Goal: Transaction & Acquisition: Obtain resource

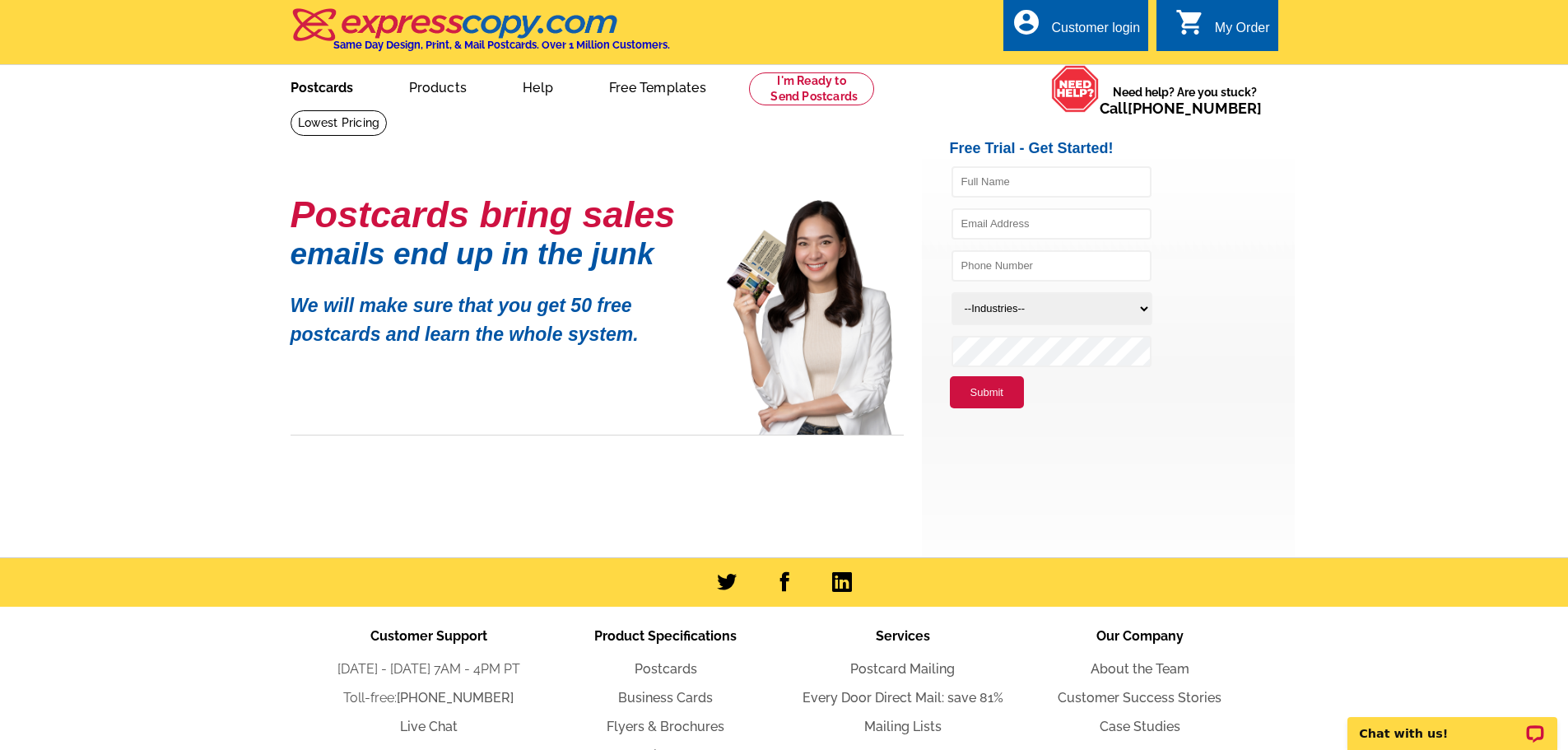
click at [325, 88] on link "Postcards" at bounding box center [322, 86] width 115 height 39
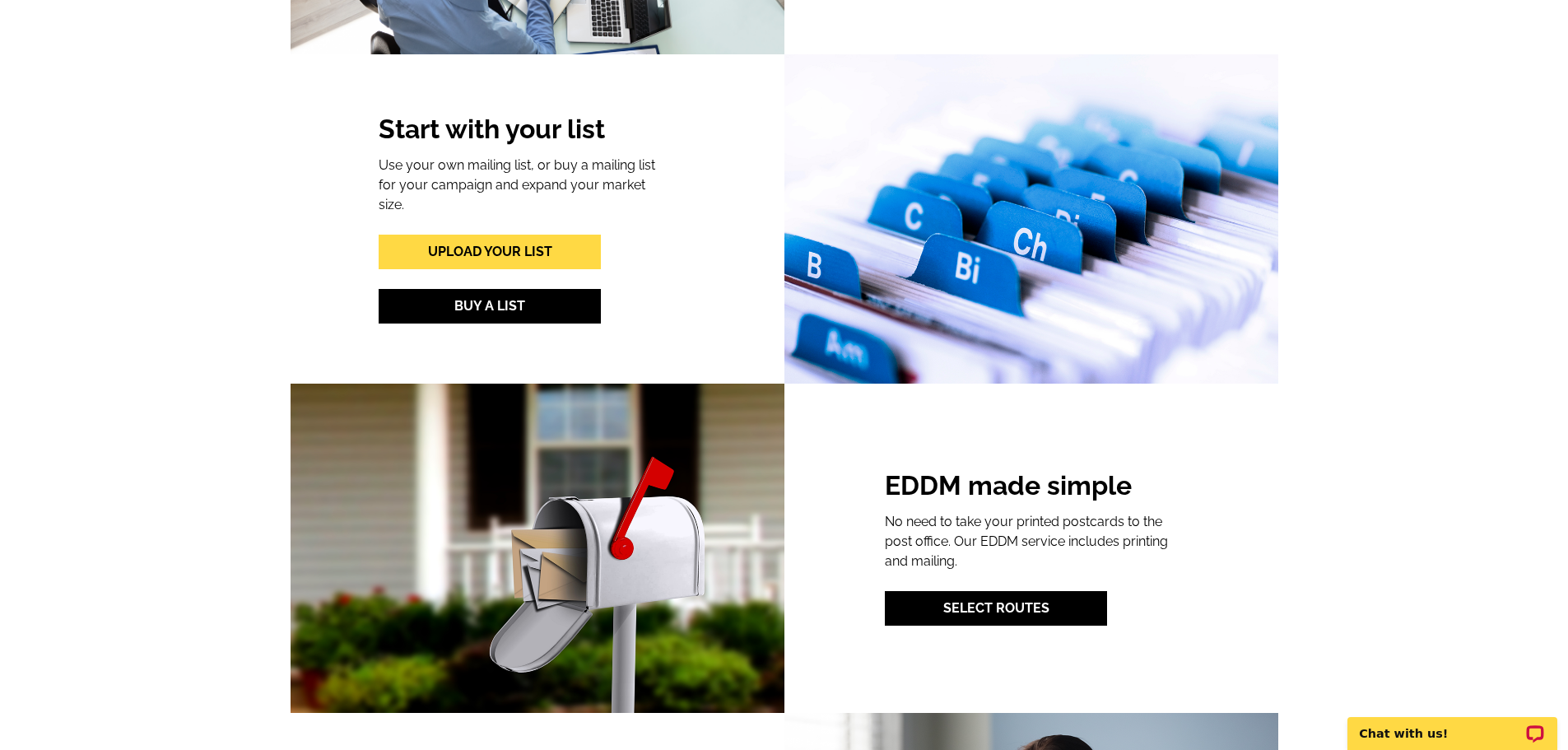
scroll to position [1811, 0]
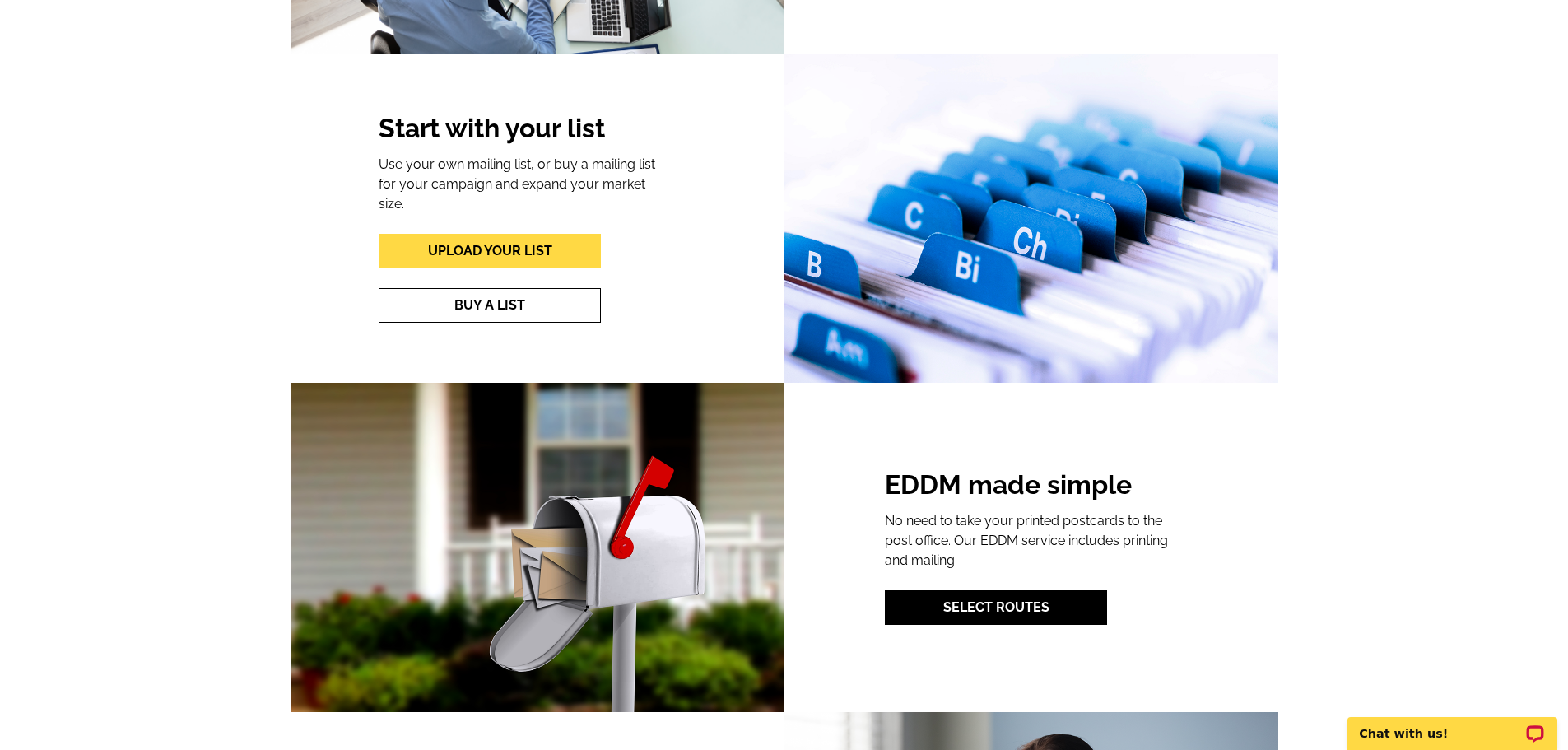
click at [440, 290] on link "Buy A List" at bounding box center [489, 304] width 222 height 34
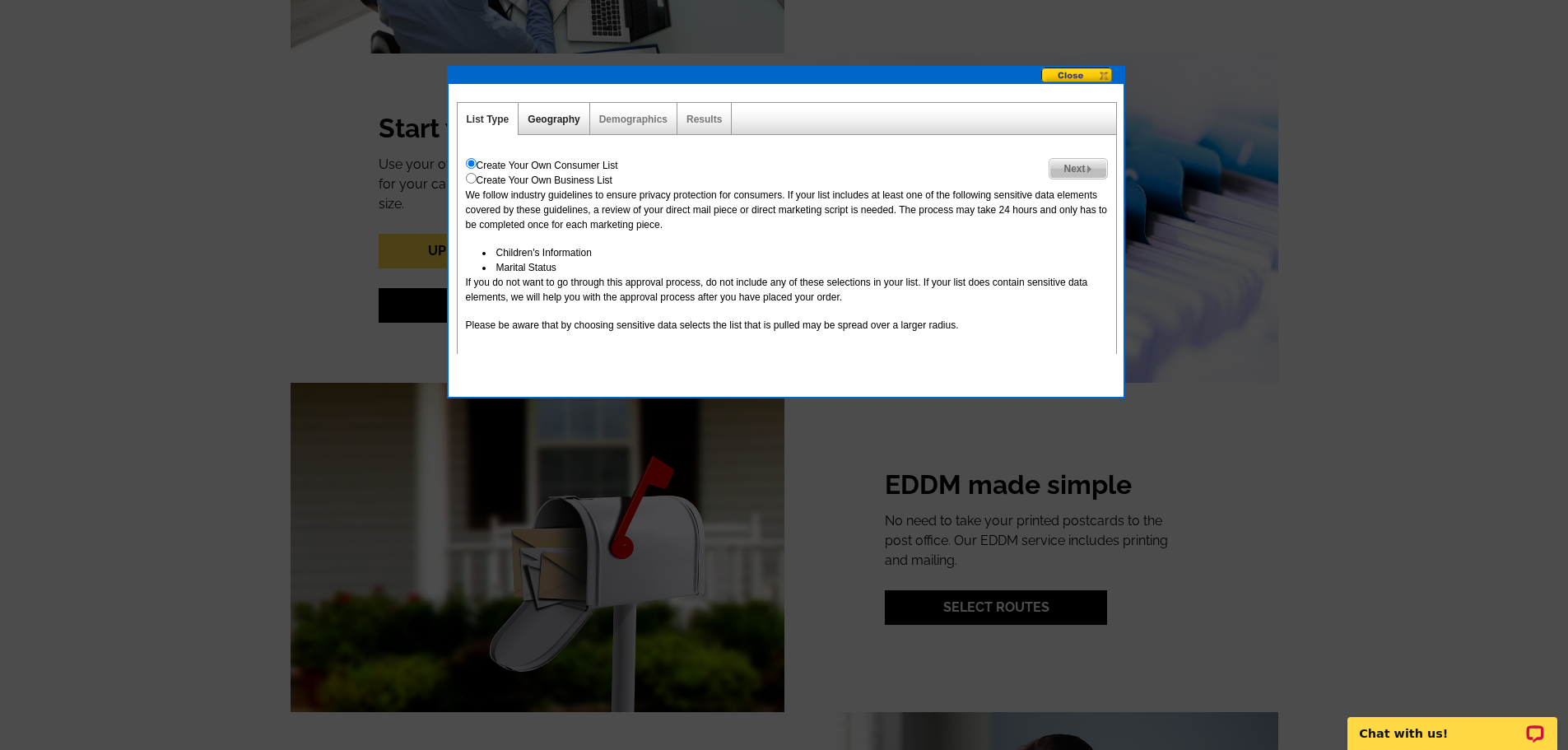
click at [564, 121] on link "Geography" at bounding box center [553, 119] width 52 height 11
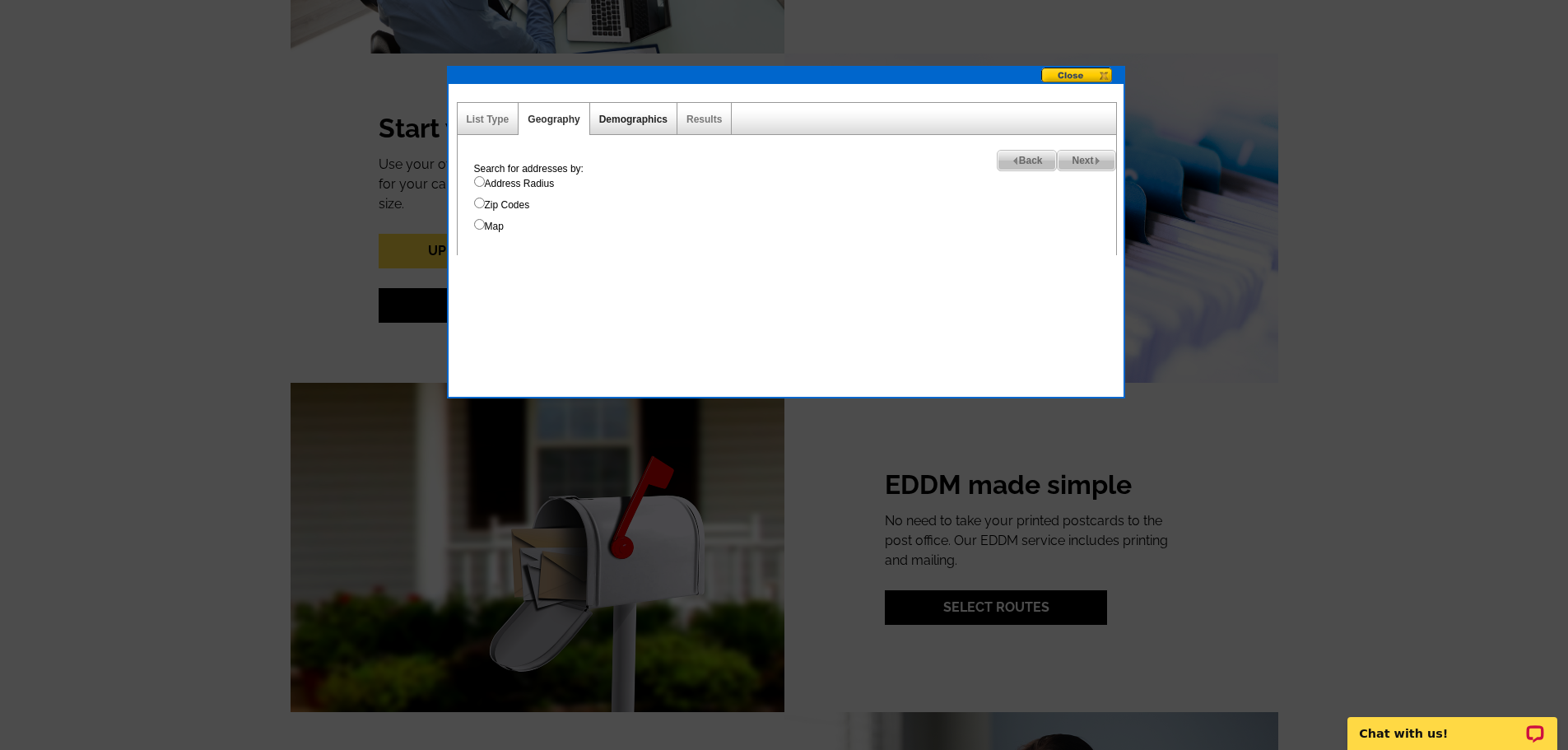
click at [618, 119] on link "Demographics" at bounding box center [633, 119] width 69 height 11
select select
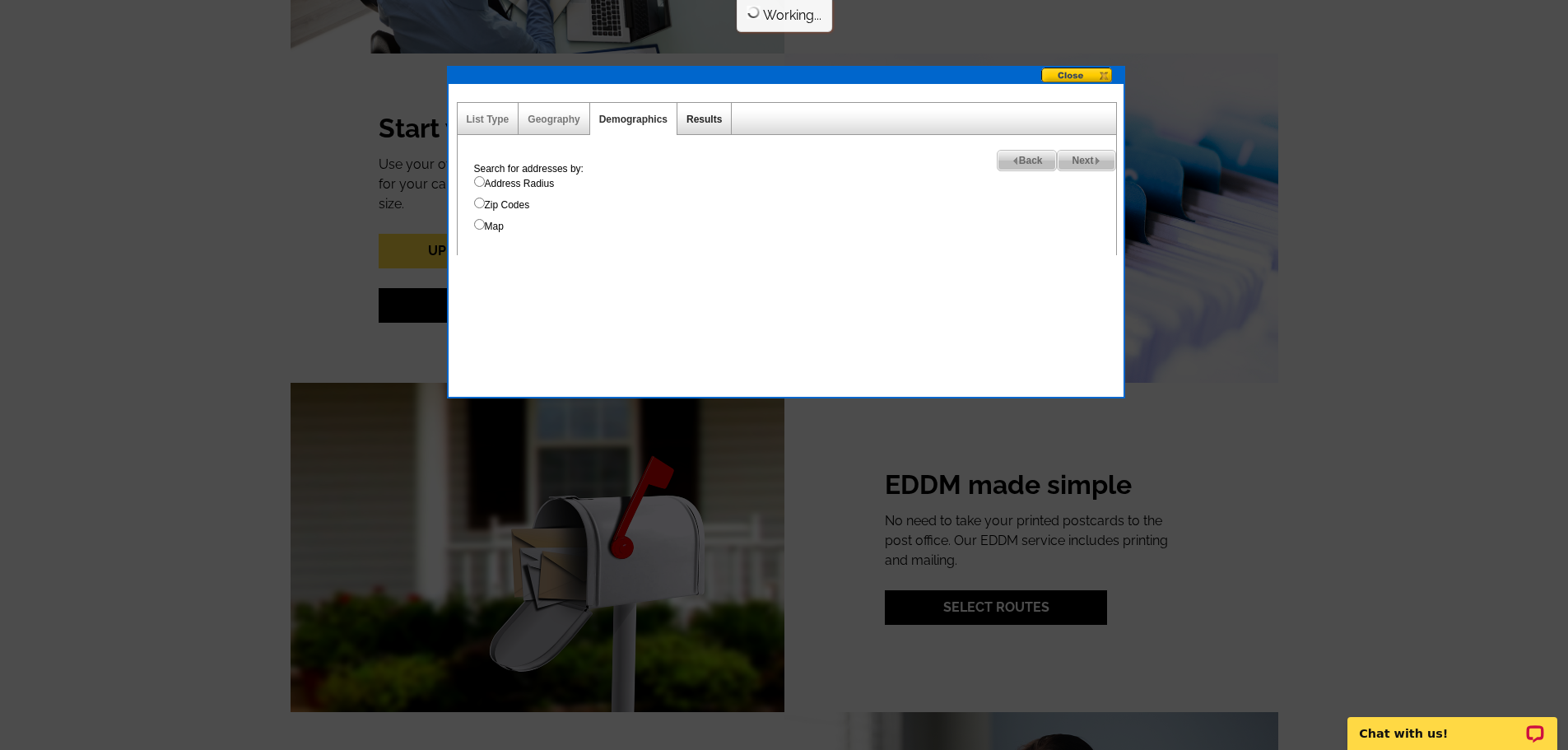
select select
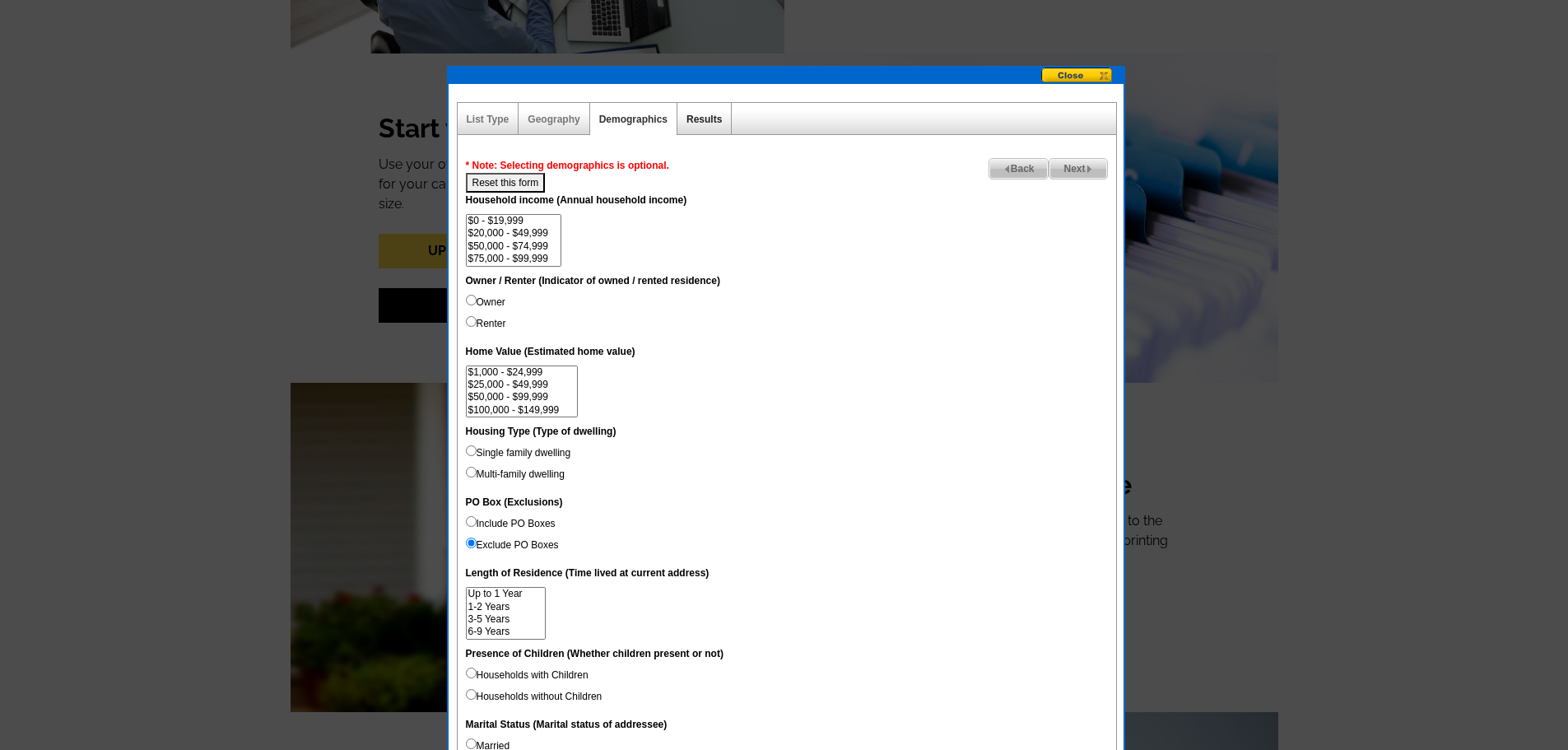
click at [706, 116] on link "Results" at bounding box center [704, 119] width 35 height 11
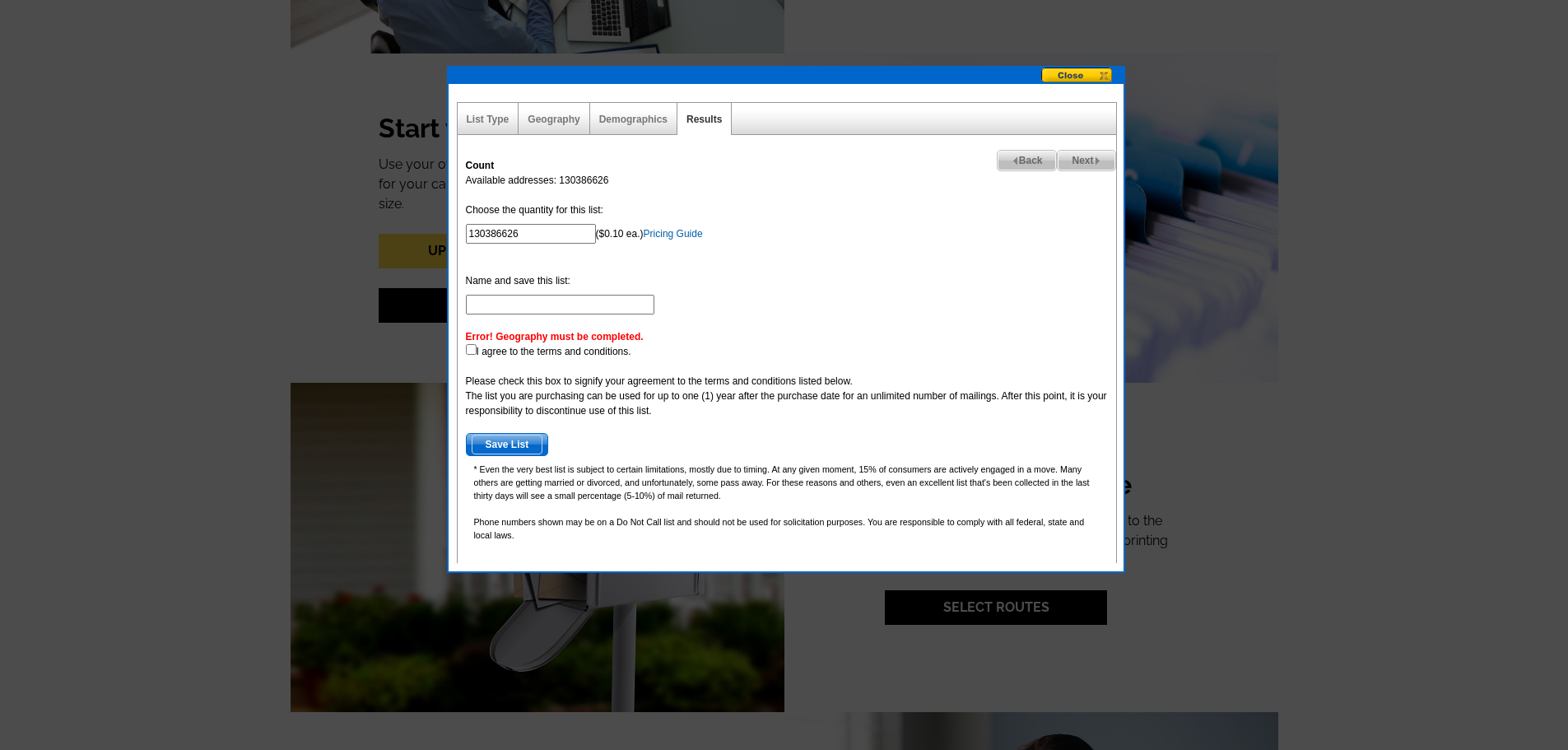
click at [1095, 76] on button at bounding box center [1082, 76] width 83 height 18
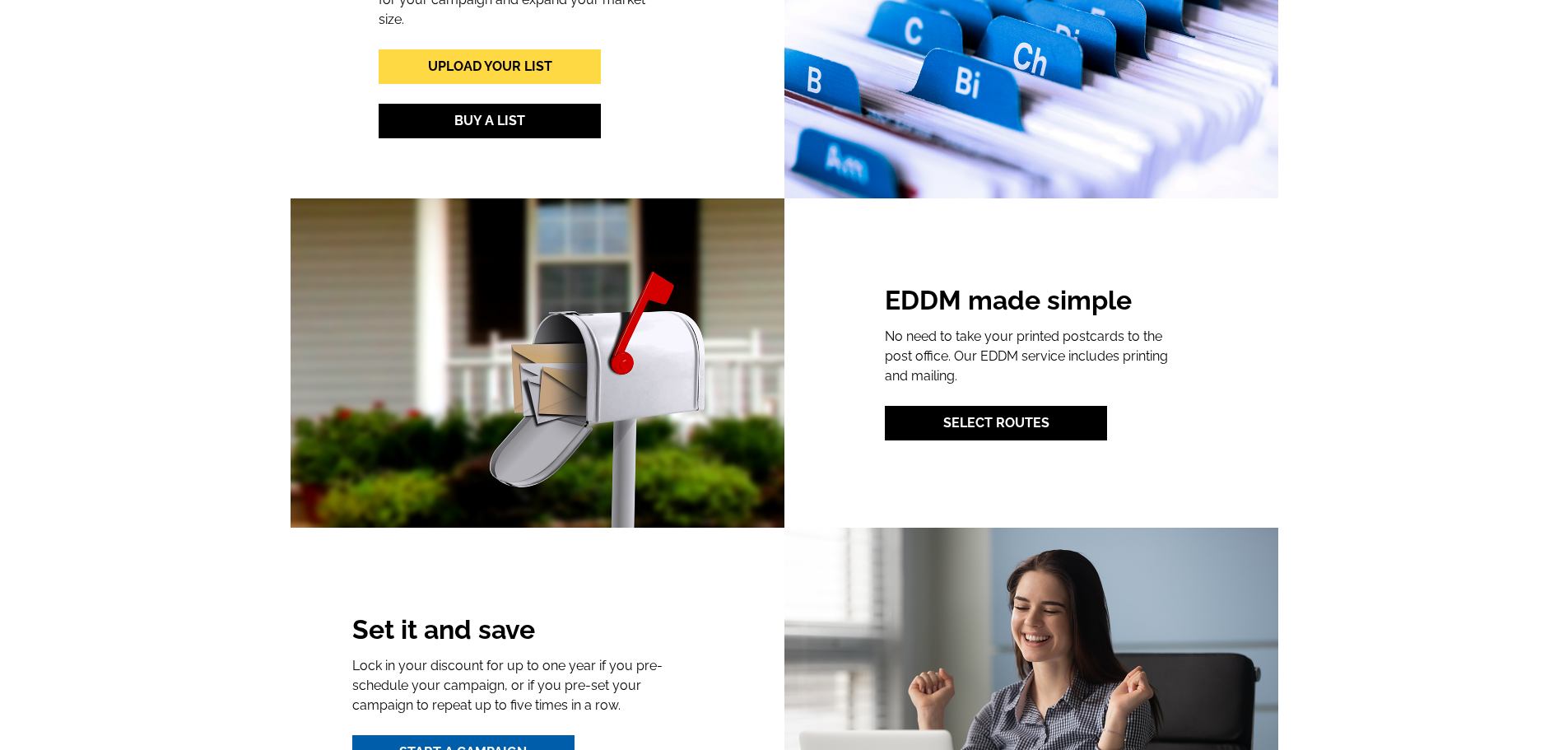
scroll to position [1894, 0]
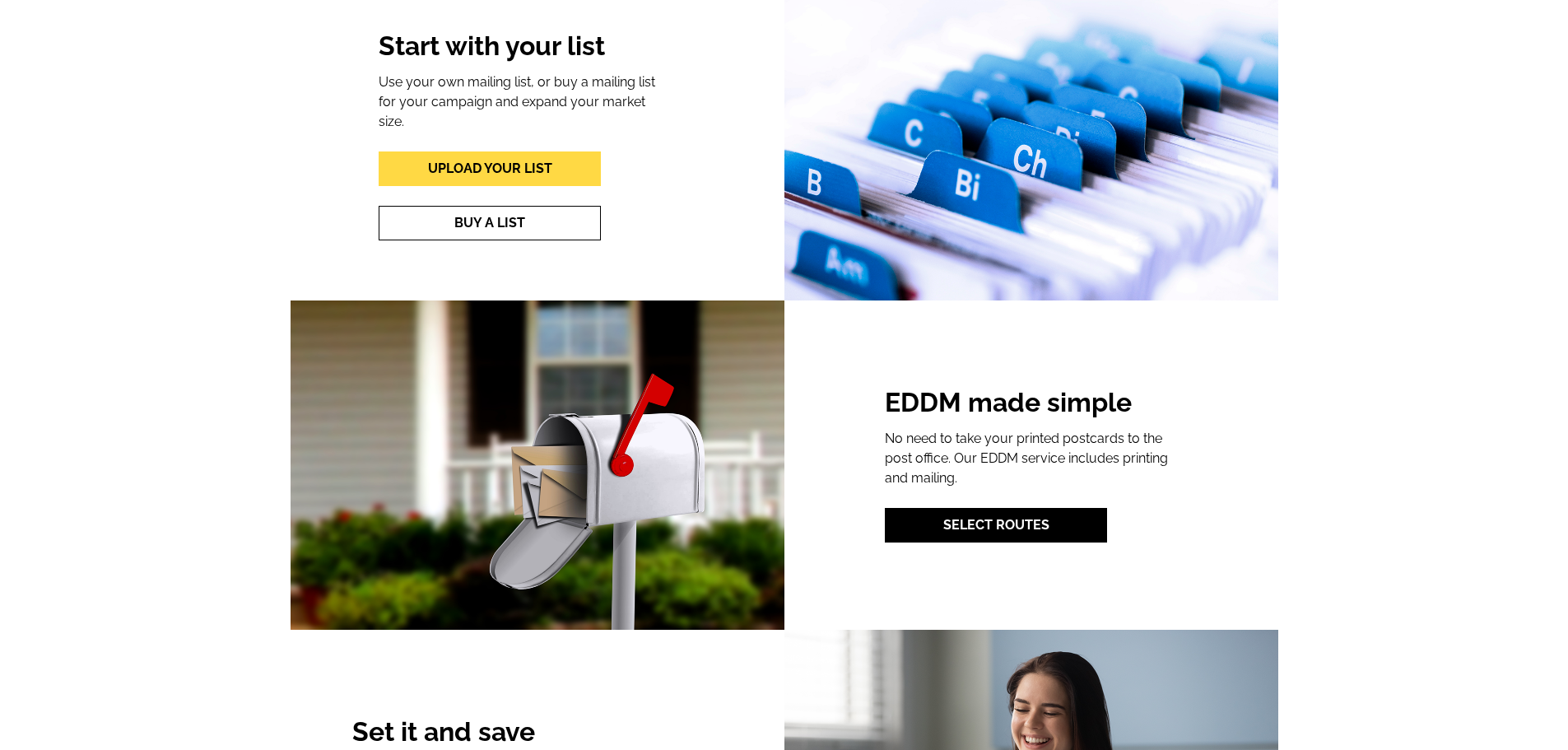
click at [540, 209] on link "Buy A List" at bounding box center [489, 223] width 222 height 34
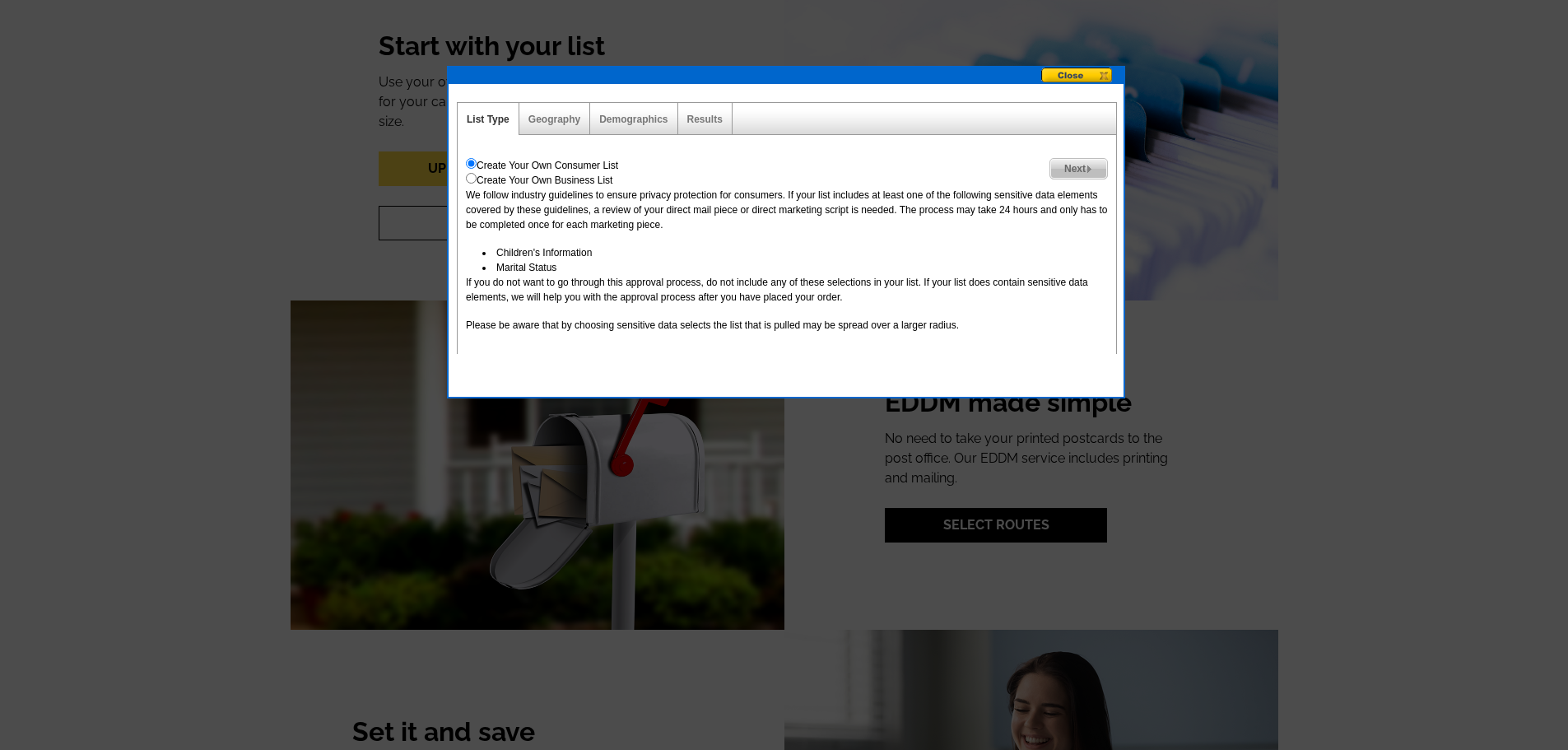
click at [1107, 76] on button at bounding box center [1082, 76] width 83 height 18
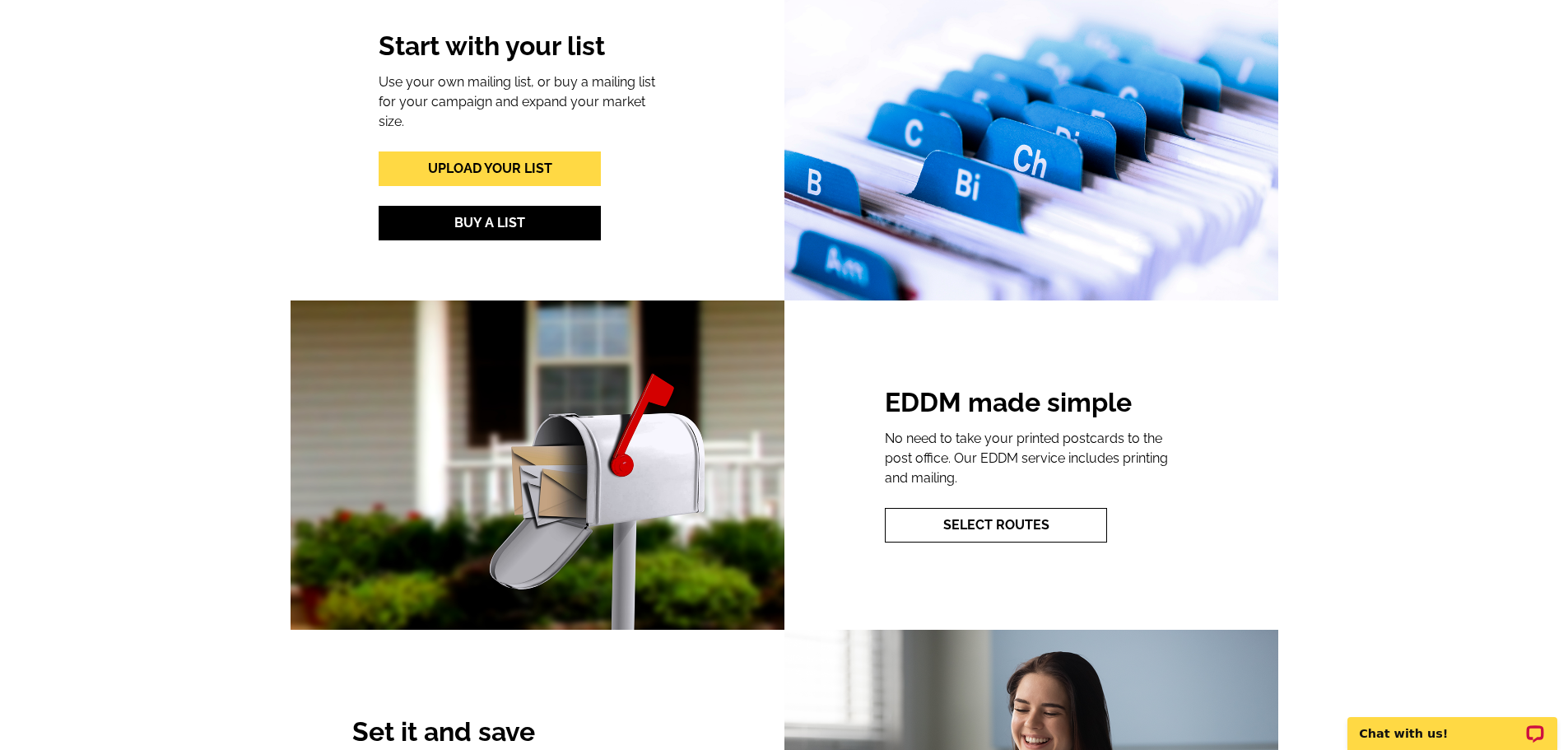
click at [1011, 524] on link "Select Routes" at bounding box center [995, 524] width 222 height 34
